Goal: Check status: Check status

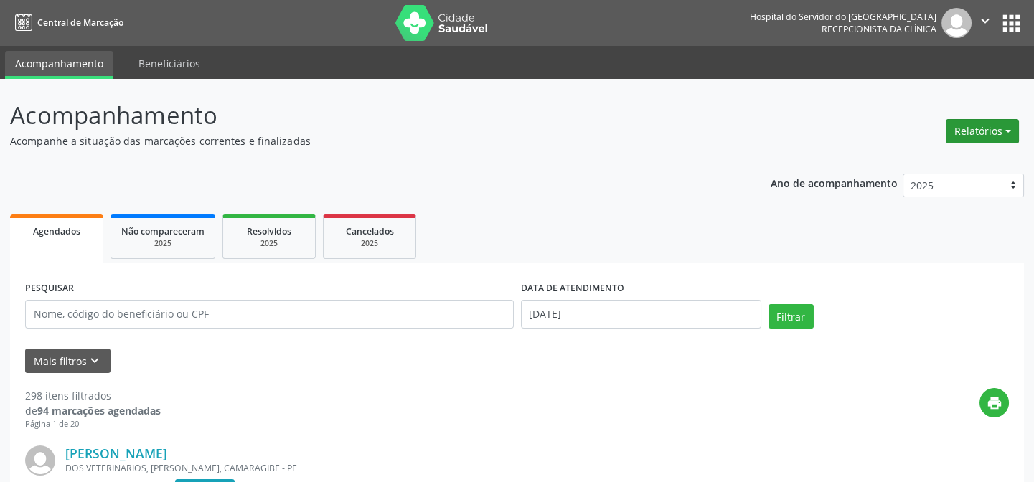
click at [965, 130] on button "Relatórios" at bounding box center [982, 131] width 73 height 24
click at [922, 164] on link "Agendamentos" at bounding box center [942, 161] width 154 height 20
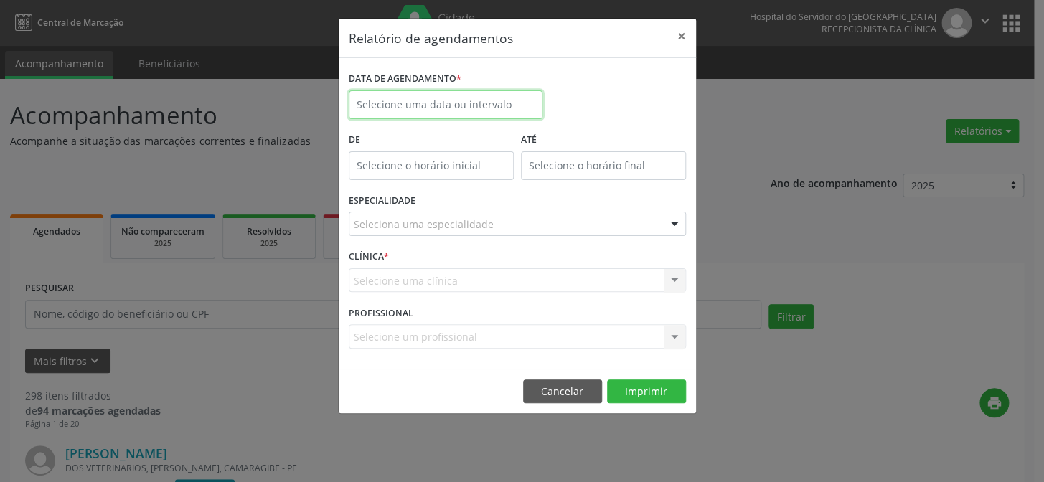
click at [408, 94] on input "text" at bounding box center [446, 104] width 194 height 29
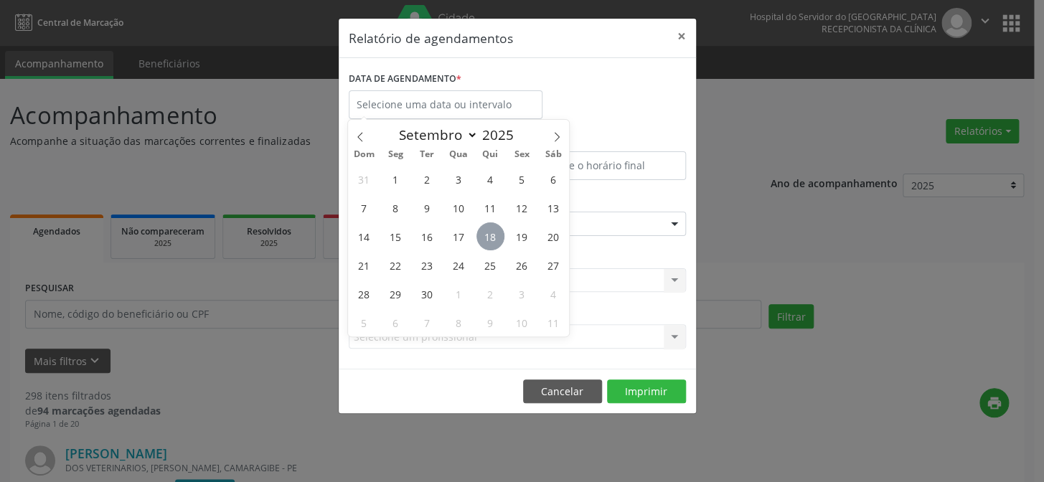
click at [483, 232] on span "18" at bounding box center [491, 237] width 28 height 28
type input "[DATE]"
click at [483, 232] on span "18" at bounding box center [491, 237] width 28 height 28
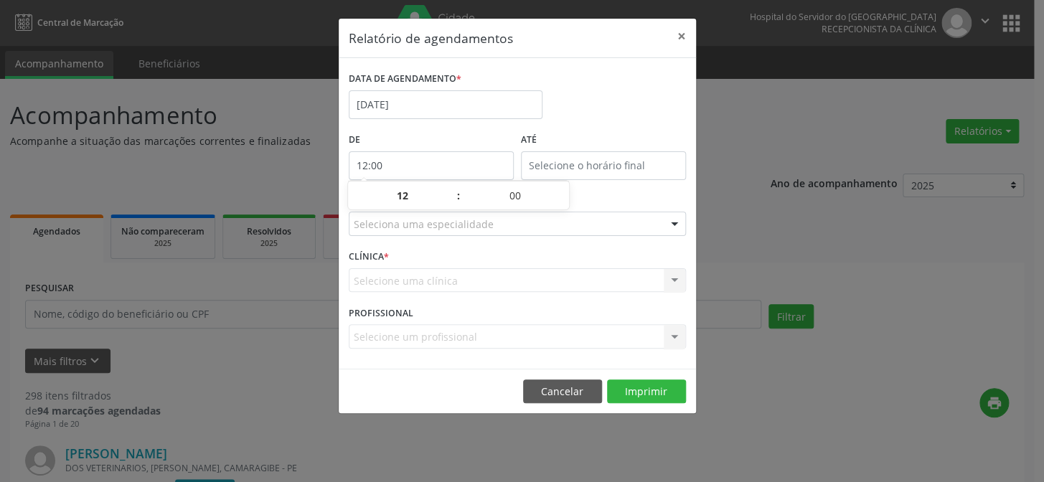
click at [433, 160] on input "12:00" at bounding box center [431, 165] width 165 height 29
click at [453, 201] on span at bounding box center [451, 203] width 10 height 14
type input "11:00"
type input "11"
click at [453, 201] on span at bounding box center [451, 203] width 10 height 14
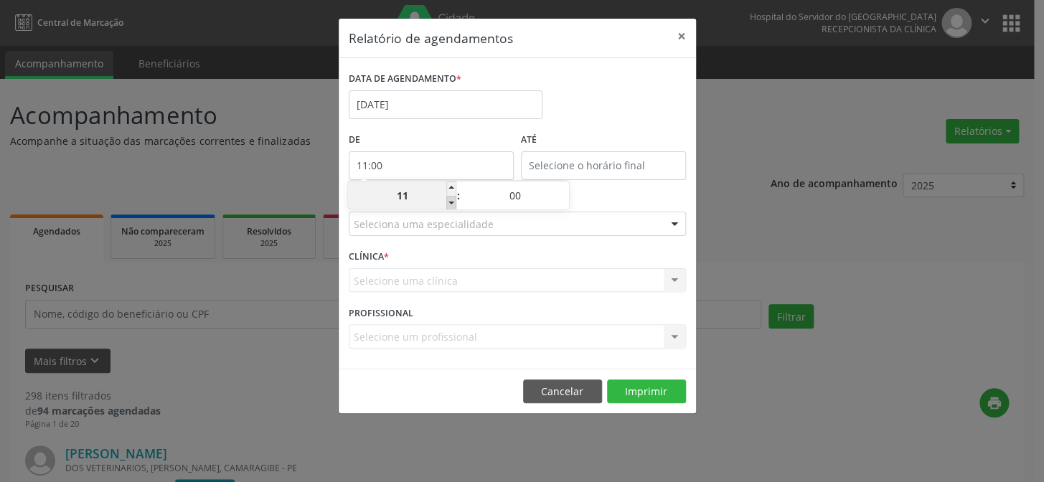
type input "10:00"
type input "10"
click at [453, 201] on span at bounding box center [451, 203] width 10 height 14
type input "09:00"
type input "09"
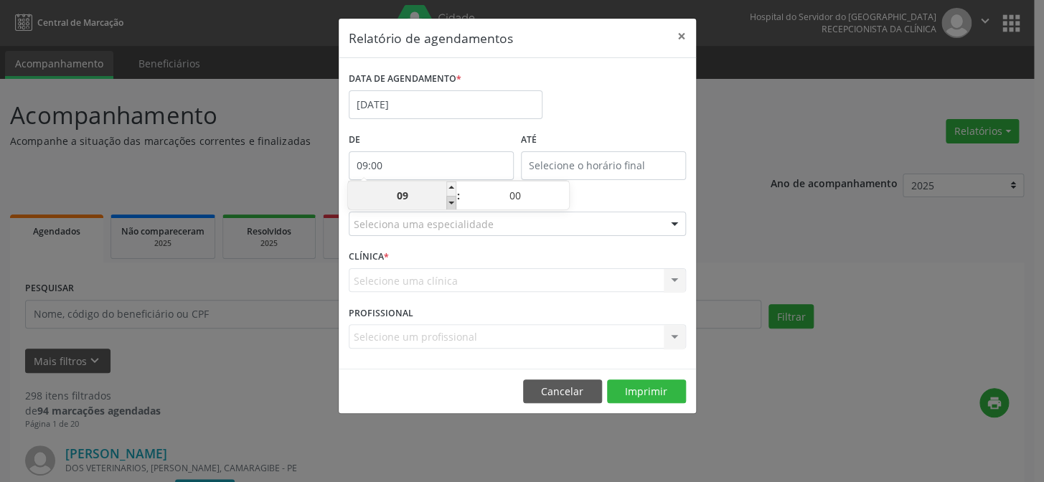
click at [453, 201] on span at bounding box center [451, 203] width 10 height 14
type input "08:00"
type input "08"
click at [453, 201] on span at bounding box center [451, 203] width 10 height 14
type input "07:00"
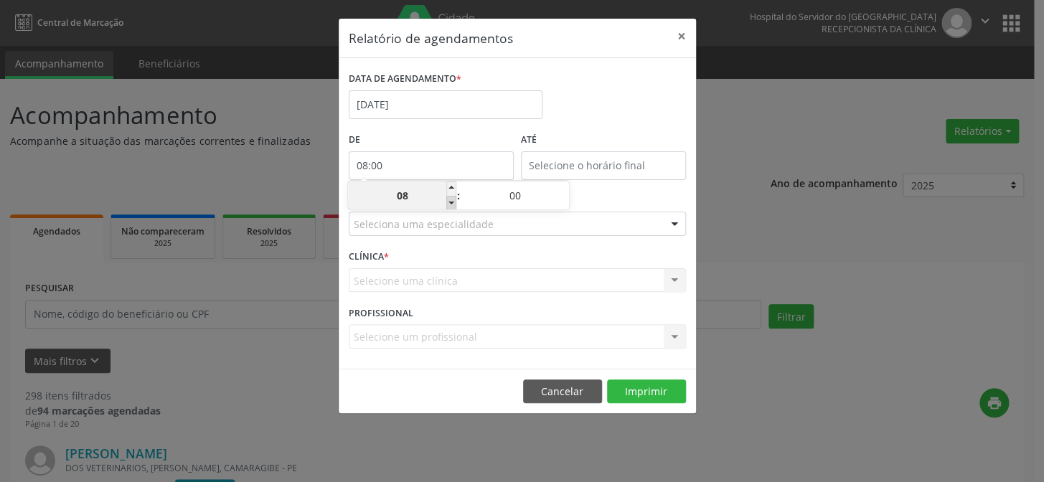
type input "07"
click at [593, 154] on input "12:00" at bounding box center [603, 165] width 165 height 29
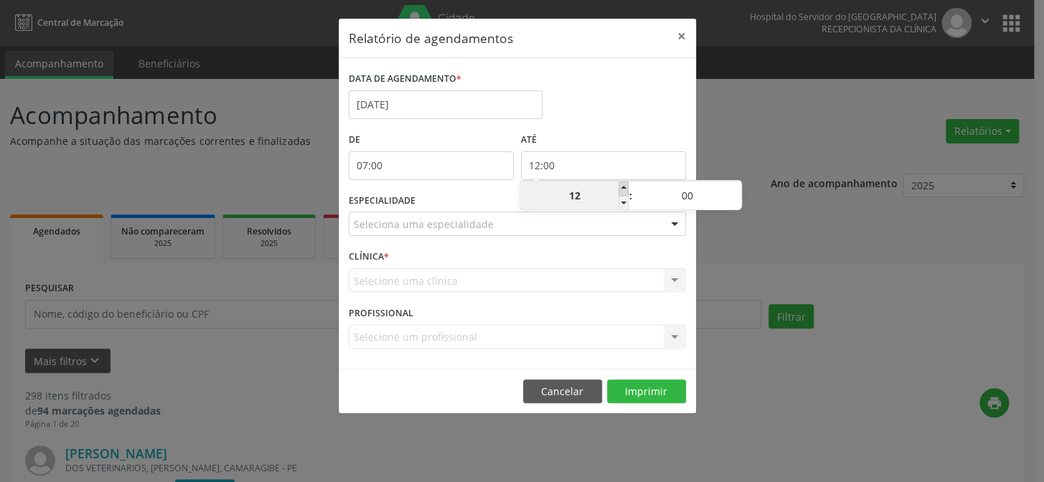
click at [619, 190] on span at bounding box center [624, 189] width 10 height 14
type input "13:00"
type input "13"
click at [624, 186] on span at bounding box center [624, 189] width 10 height 14
type input "14:00"
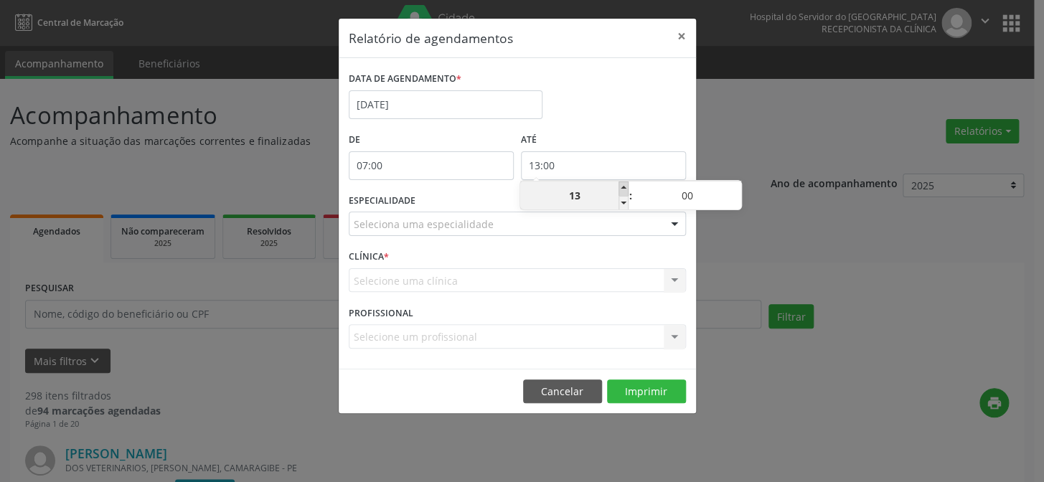
type input "14"
click at [624, 186] on span at bounding box center [624, 189] width 10 height 14
type input "15:00"
type input "15"
click at [624, 186] on span at bounding box center [624, 189] width 10 height 14
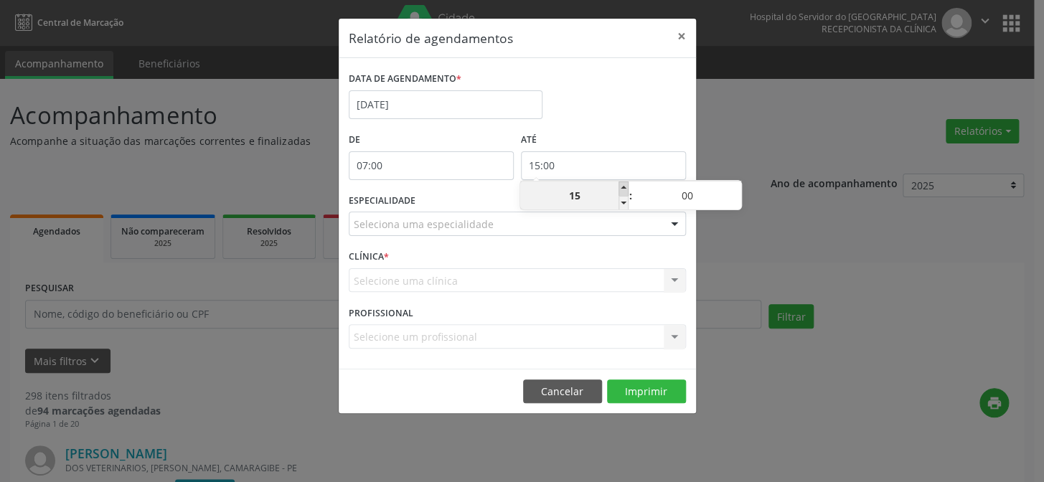
type input "16:00"
type input "16"
click at [624, 186] on span at bounding box center [624, 189] width 10 height 14
type input "17:00"
type input "17"
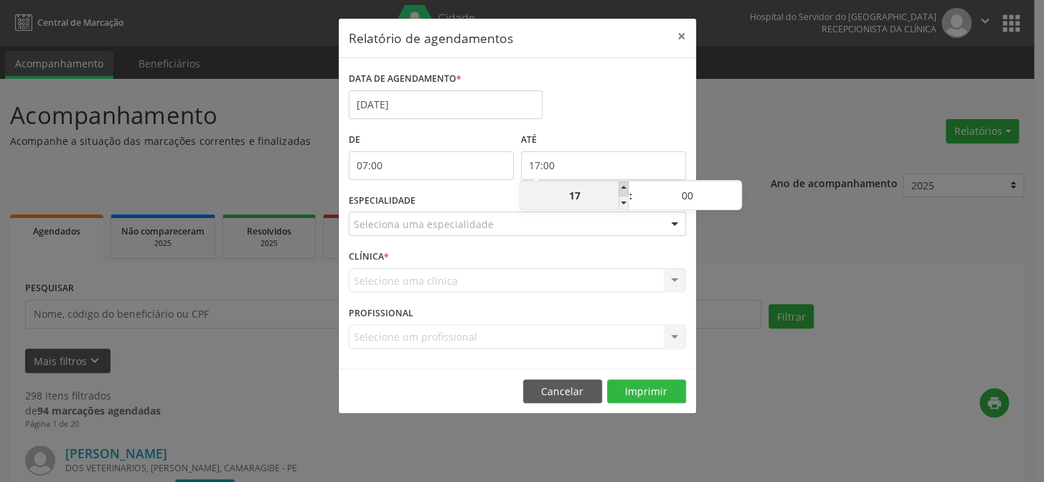
click at [624, 186] on span at bounding box center [624, 189] width 10 height 14
type input "18:00"
type input "18"
click at [624, 186] on span at bounding box center [624, 189] width 10 height 14
type input "19:00"
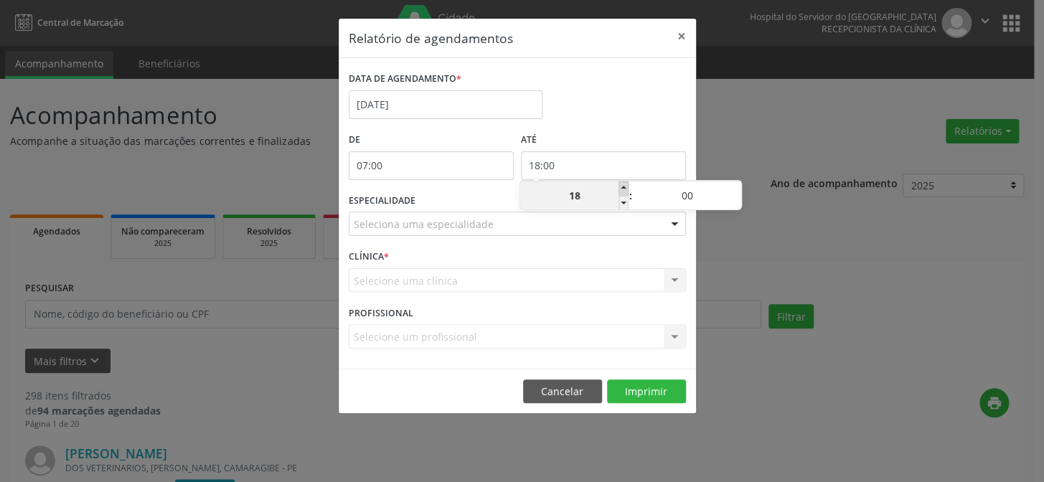
type input "19"
click at [624, 186] on span at bounding box center [624, 189] width 10 height 14
type input "20:00"
type input "20"
click at [624, 186] on span at bounding box center [624, 189] width 10 height 14
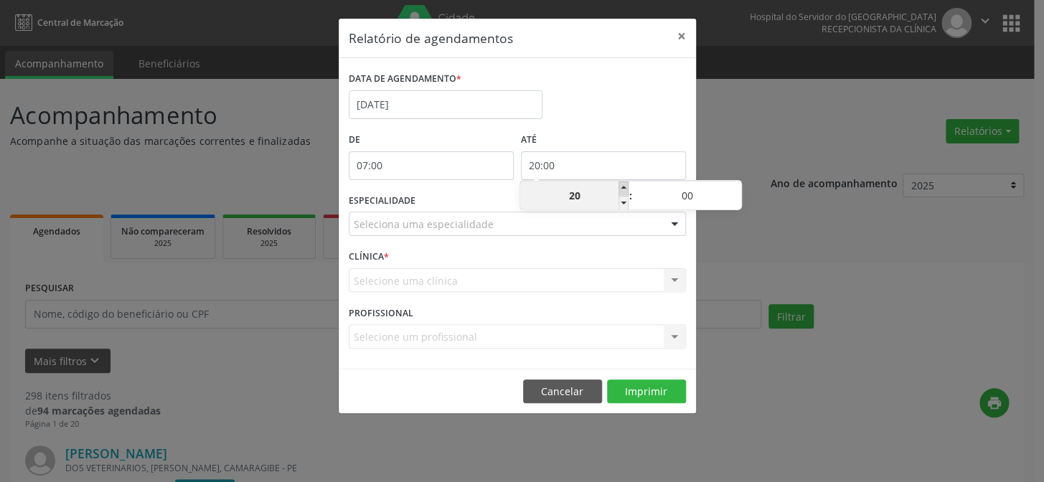
type input "21:00"
type input "21"
click at [624, 186] on span at bounding box center [624, 189] width 10 height 14
type input "22:00"
type input "22"
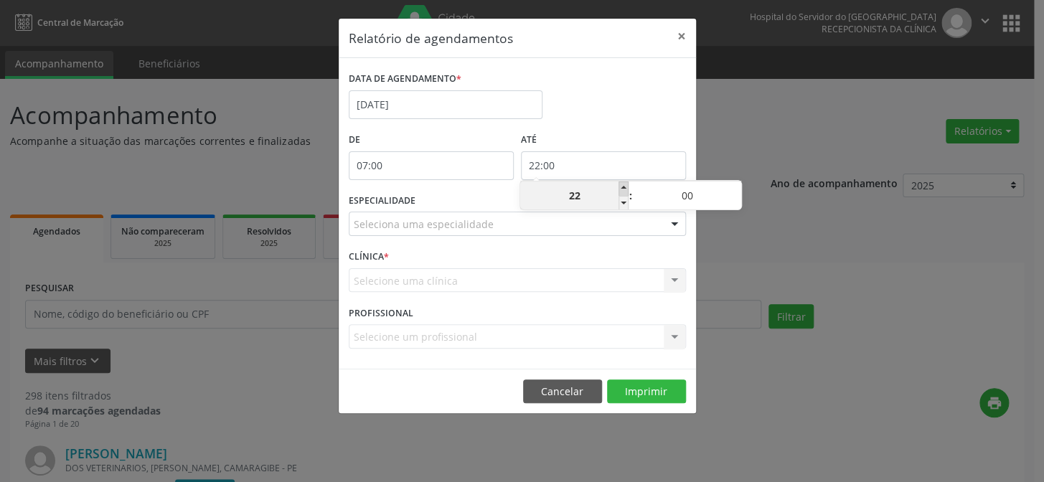
click at [624, 186] on span at bounding box center [624, 189] width 10 height 14
type input "23:00"
type input "23"
click at [624, 206] on span at bounding box center [624, 203] width 10 height 14
type input "22:00"
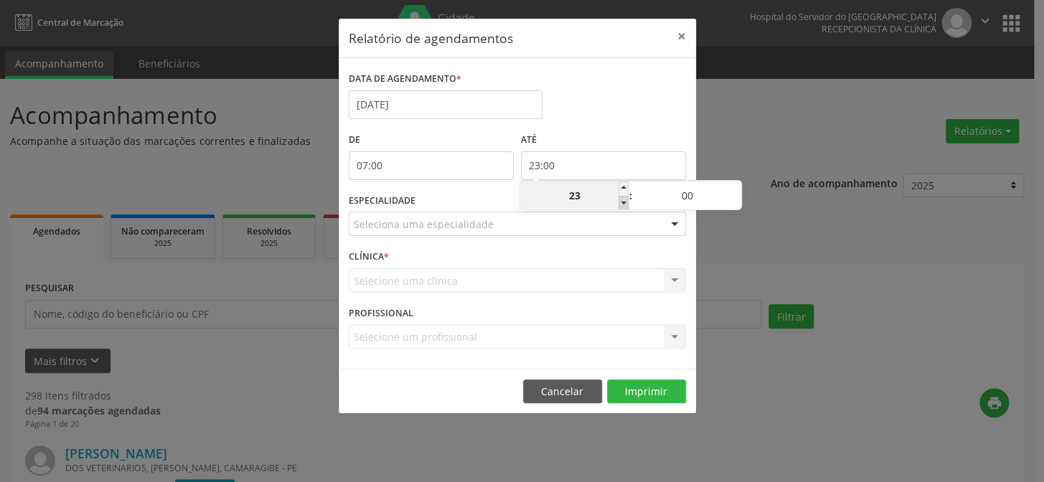
type input "22"
click at [624, 204] on span at bounding box center [624, 203] width 10 height 14
type input "21:00"
type input "21"
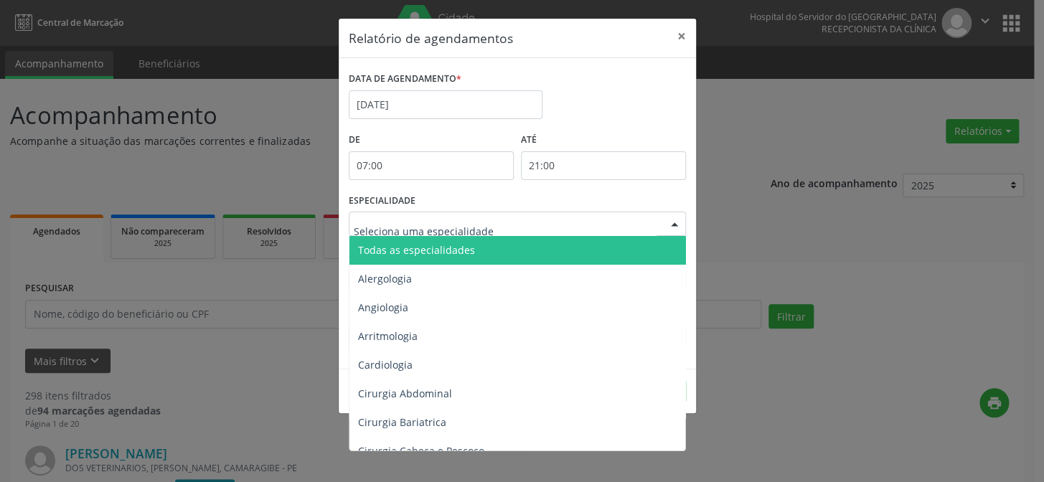
click at [673, 223] on div at bounding box center [675, 224] width 22 height 24
click at [640, 253] on span "Todas as especialidades" at bounding box center [519, 250] width 338 height 29
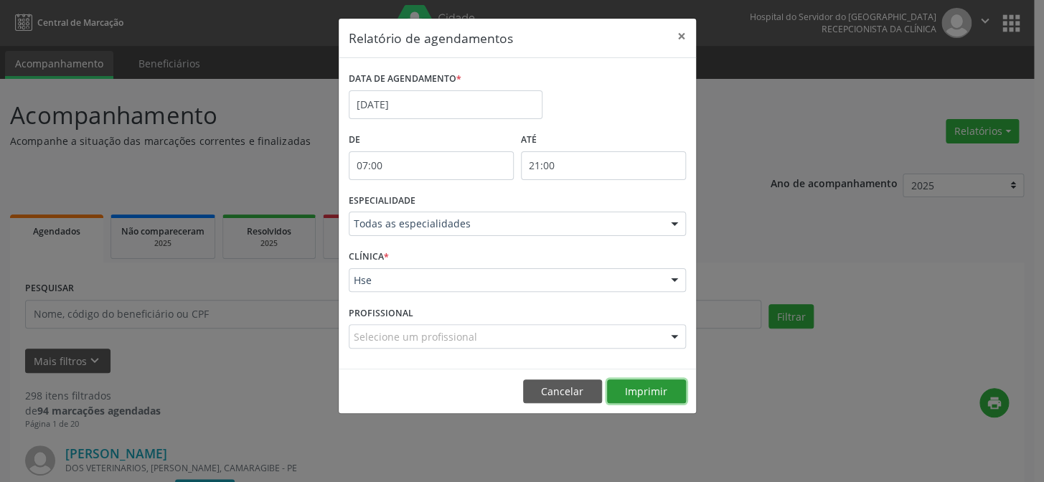
click at [652, 387] on button "Imprimir" at bounding box center [646, 392] width 79 height 24
click at [685, 38] on button "×" at bounding box center [682, 36] width 29 height 35
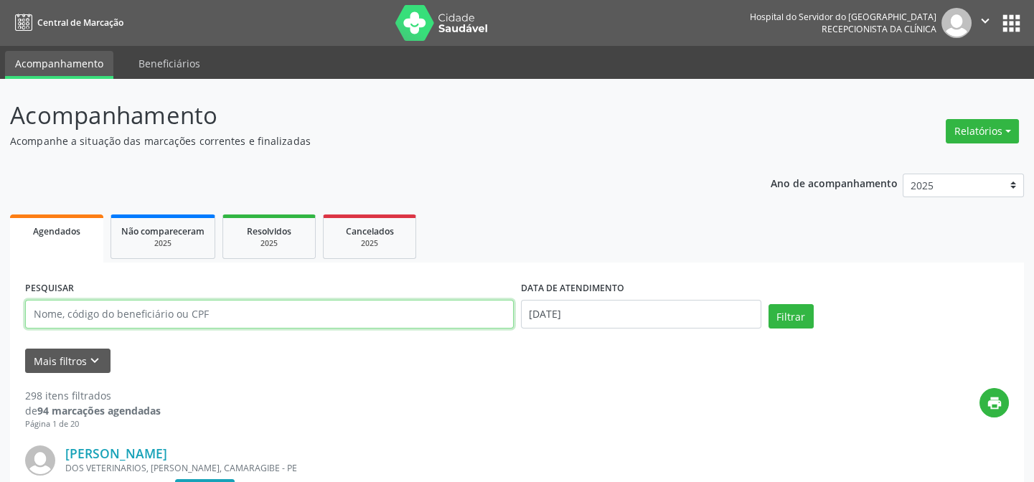
click at [59, 310] on input "text" at bounding box center [269, 314] width 489 height 29
type input "03530598461"
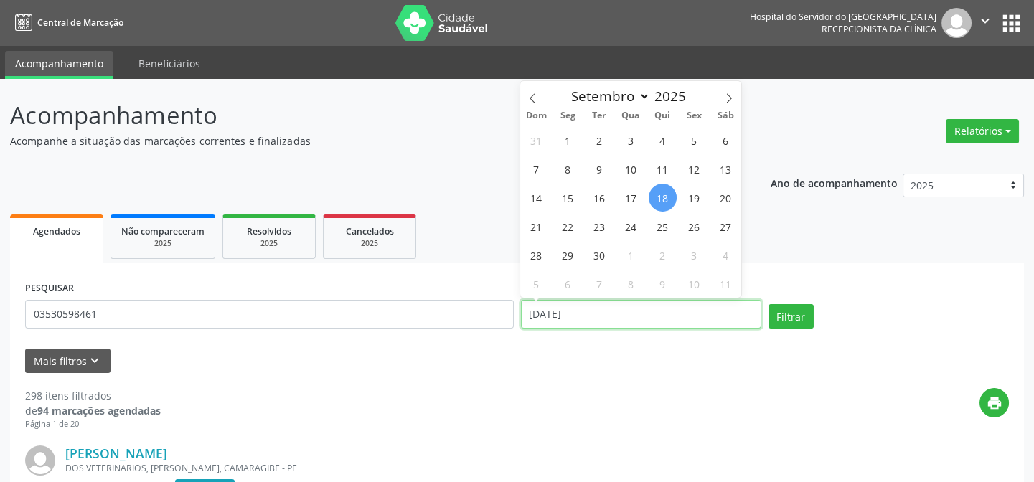
click at [563, 309] on input "[DATE]" at bounding box center [641, 314] width 240 height 29
click at [769, 304] on button "Filtrar" at bounding box center [791, 316] width 45 height 24
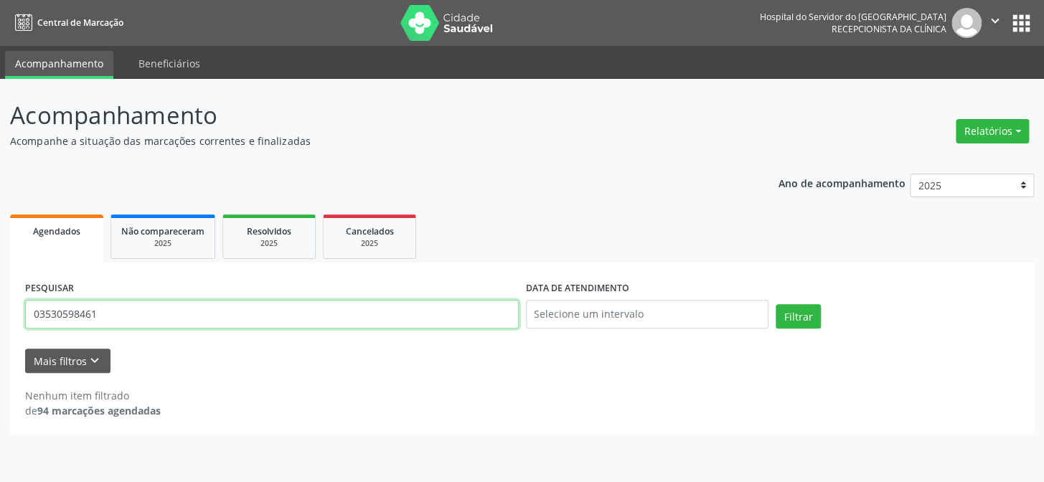
click at [129, 308] on input "03530598461" at bounding box center [272, 314] width 494 height 29
type input "0"
type input "[PERSON_NAME]"
click at [776, 304] on button "Filtrar" at bounding box center [798, 316] width 45 height 24
